Goal: Task Accomplishment & Management: Complete application form

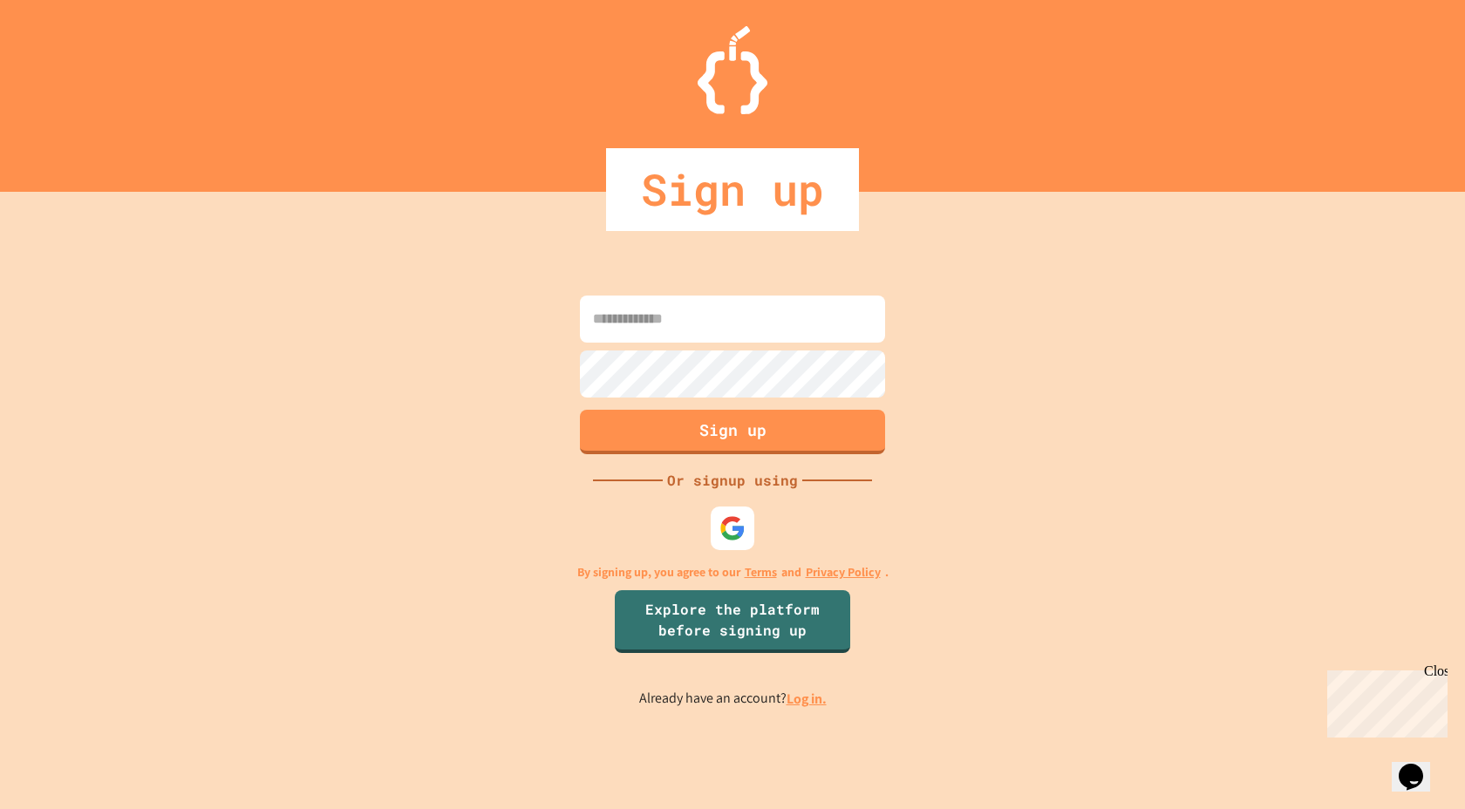
click at [753, 329] on input at bounding box center [732, 319] width 305 height 47
type input "*****"
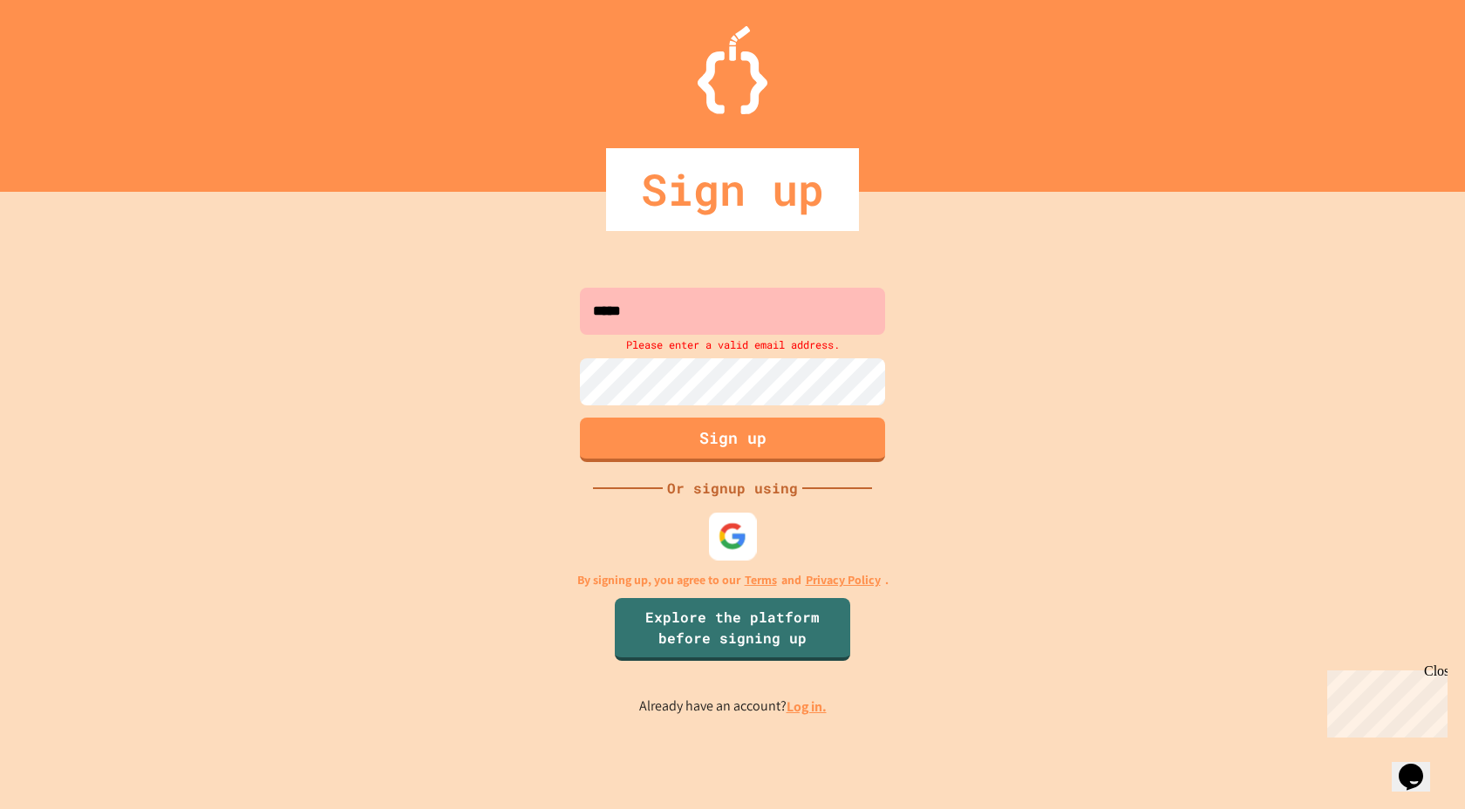
click at [719, 513] on div at bounding box center [733, 537] width 48 height 48
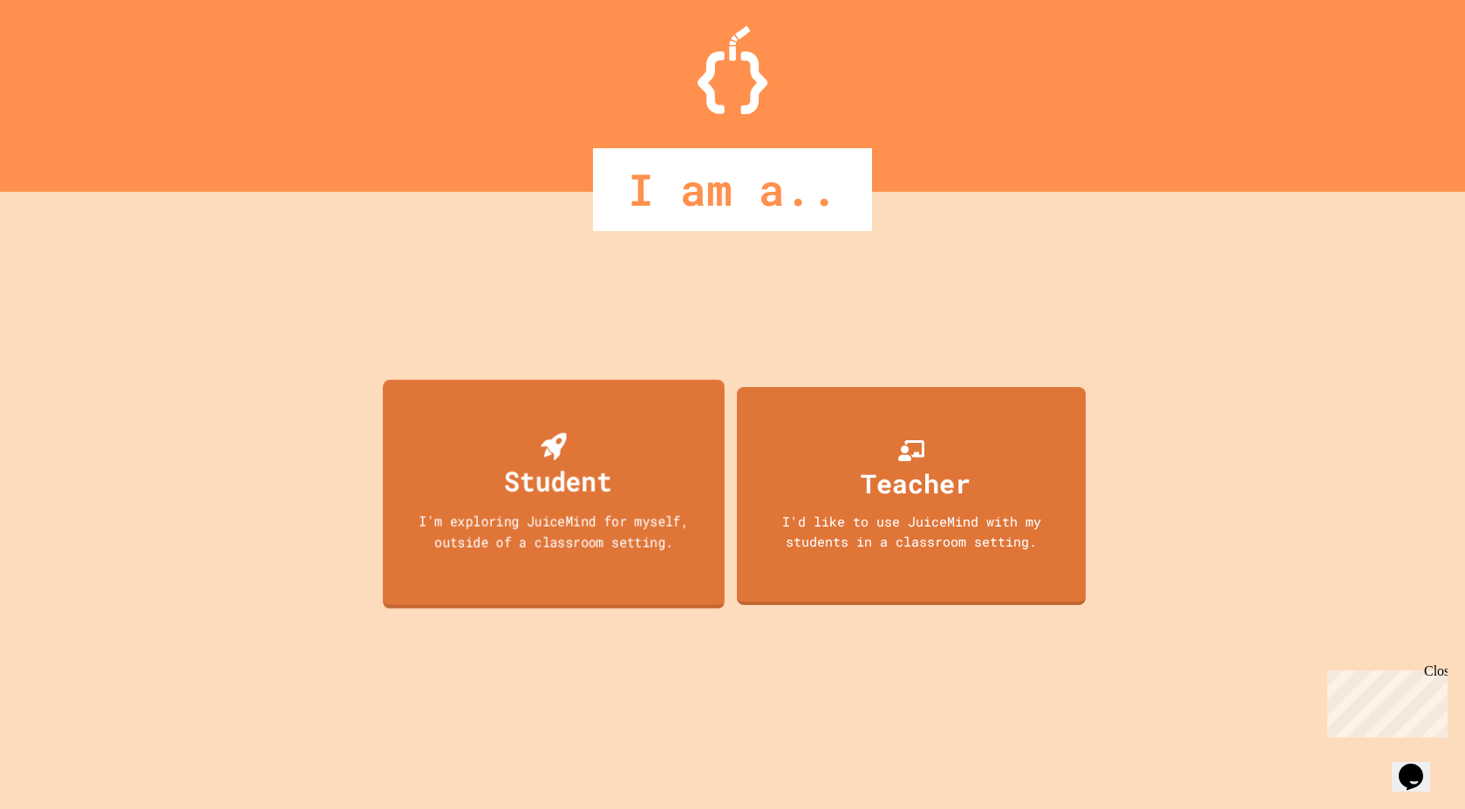
click at [655, 450] on div "Student I'm exploring JuiceMind for myself, outside of a classroom setting." at bounding box center [554, 494] width 342 height 229
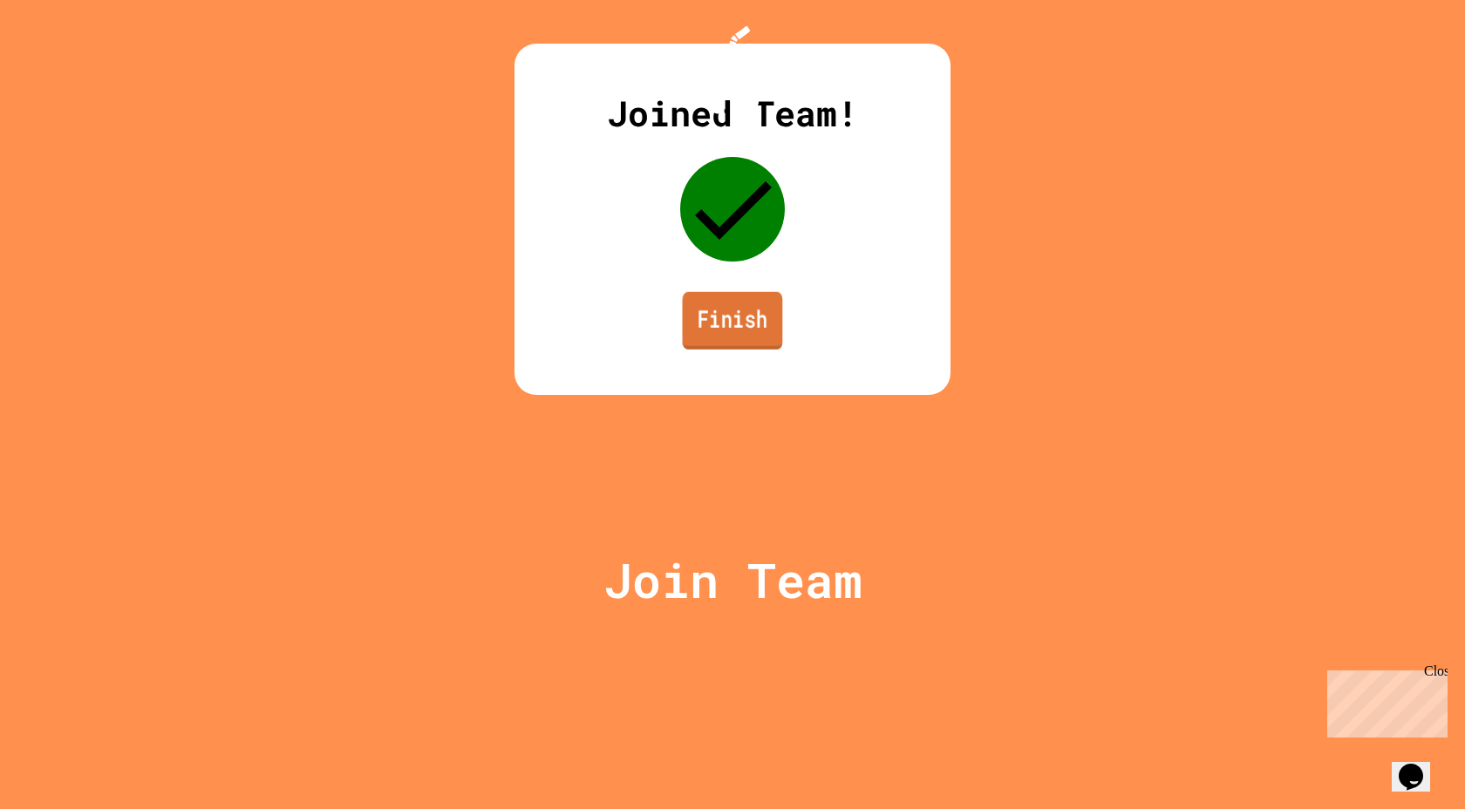
click at [748, 350] on link "Finish" at bounding box center [733, 321] width 100 height 58
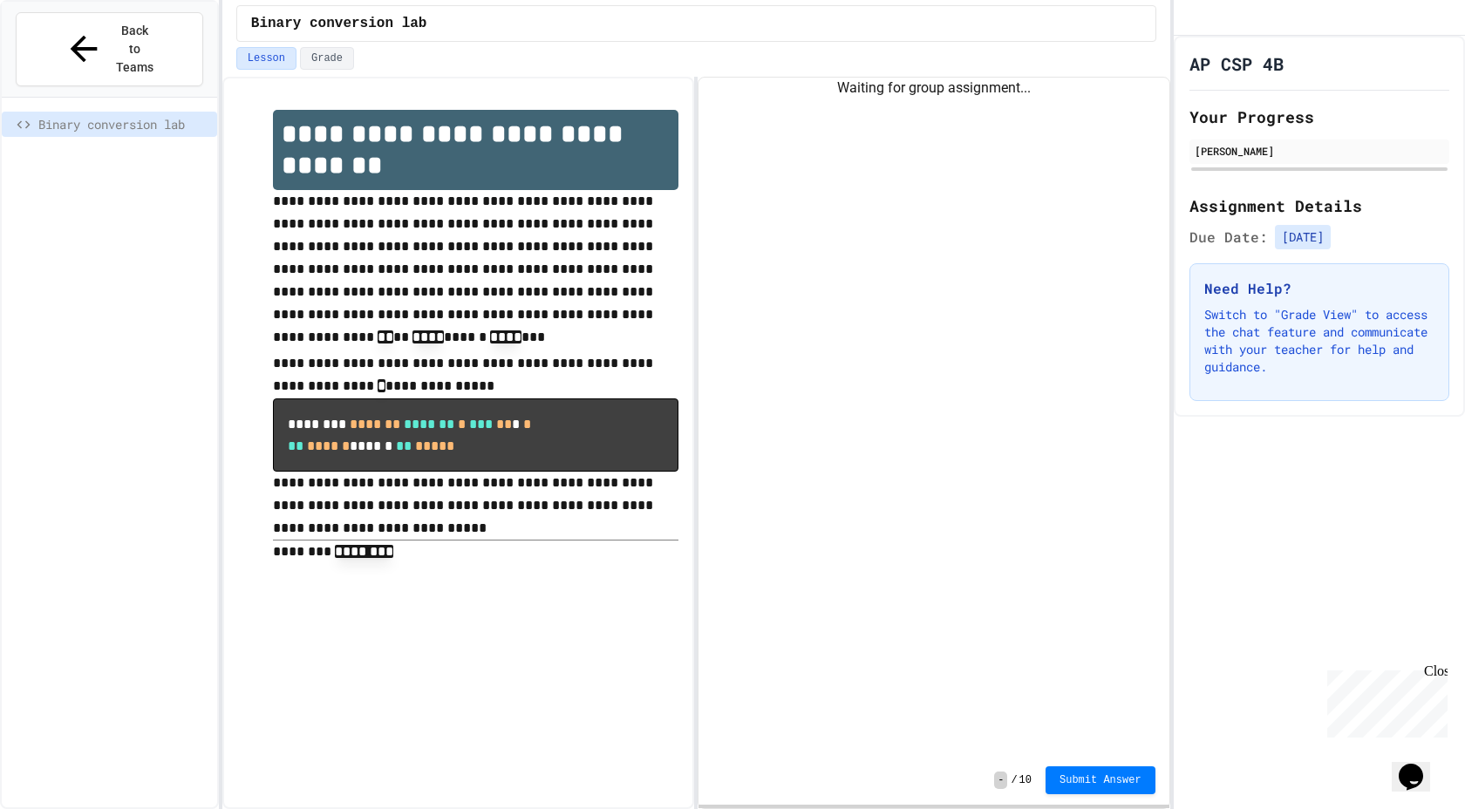
click at [770, 487] on div "Waiting for group assignment..." at bounding box center [934, 417] width 470 height 679
